Goal: Contribute content

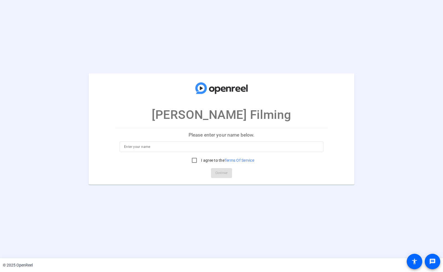
drag, startPoint x: 157, startPoint y: 146, endPoint x: 155, endPoint y: 144, distance: 3.0
click at [157, 146] on input at bounding box center [221, 147] width 195 height 7
type input "OpenReel"
click at [192, 161] on input "I agree to the Terms Of Service" at bounding box center [194, 160] width 11 height 11
checkbox input "true"
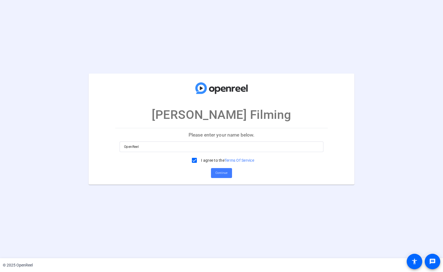
click at [222, 175] on span "Continue" at bounding box center [221, 173] width 12 height 8
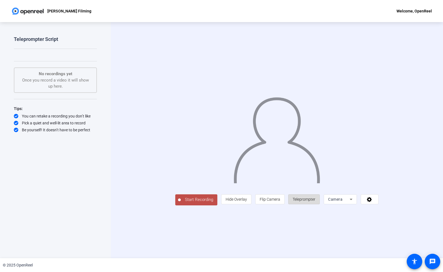
click at [315, 202] on span "Teleprompter" at bounding box center [304, 199] width 23 height 4
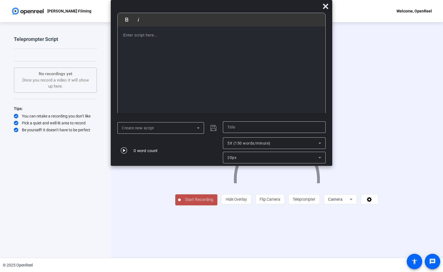
click at [193, 128] on div "Create new script" at bounding box center [159, 128] width 75 height 7
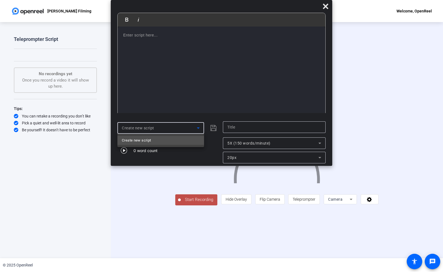
click at [192, 128] on div at bounding box center [221, 136] width 443 height 272
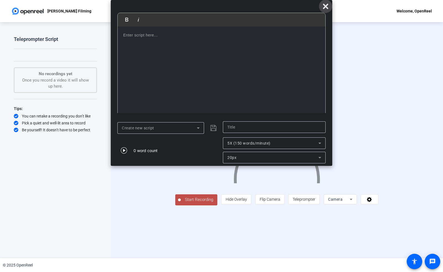
click at [324, 8] on icon at bounding box center [325, 6] width 5 height 5
